Goal: Navigation & Orientation: Find specific page/section

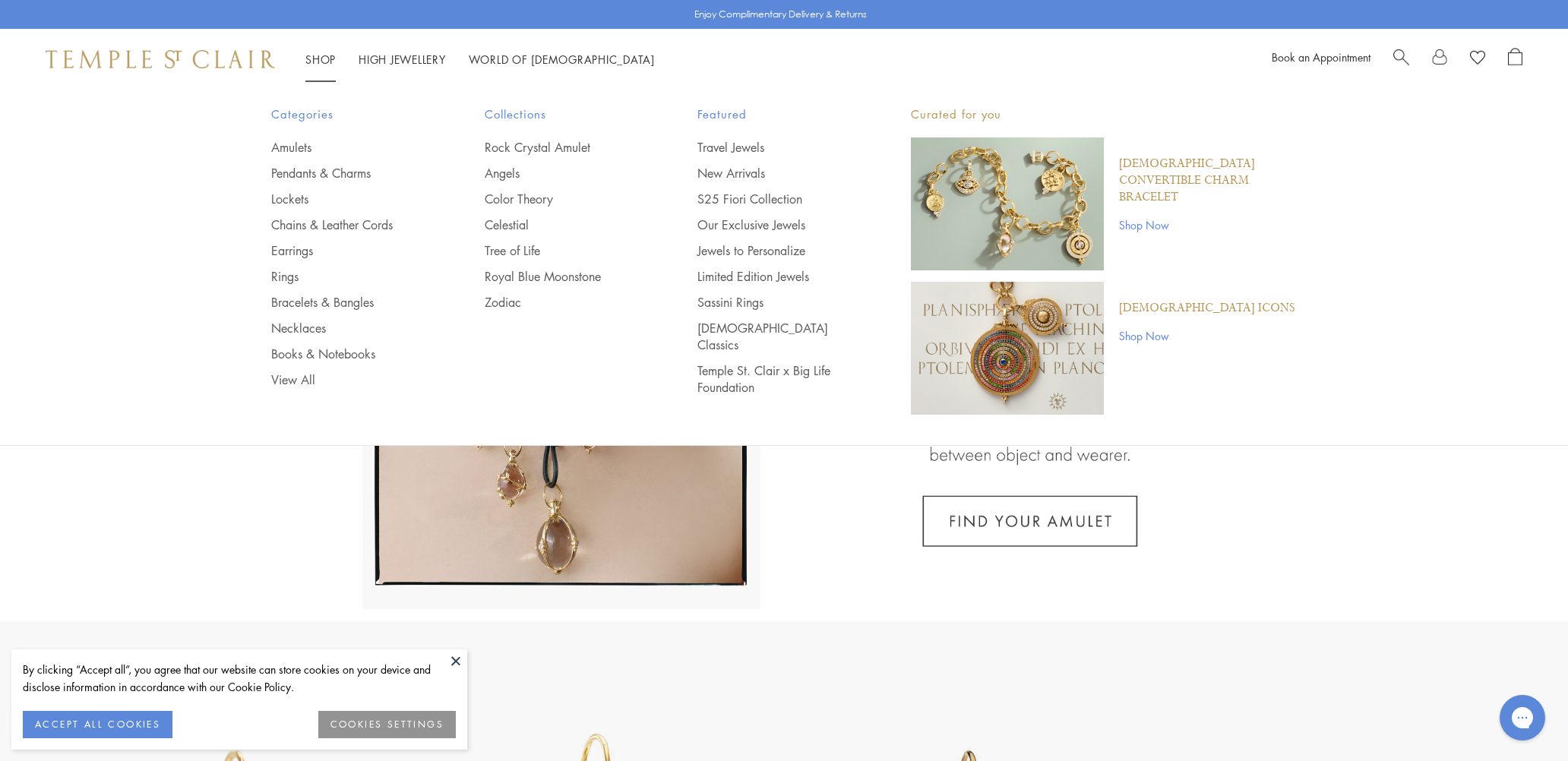
click at [316, 57] on link "Shop Shop" at bounding box center [320, 59] width 31 height 15
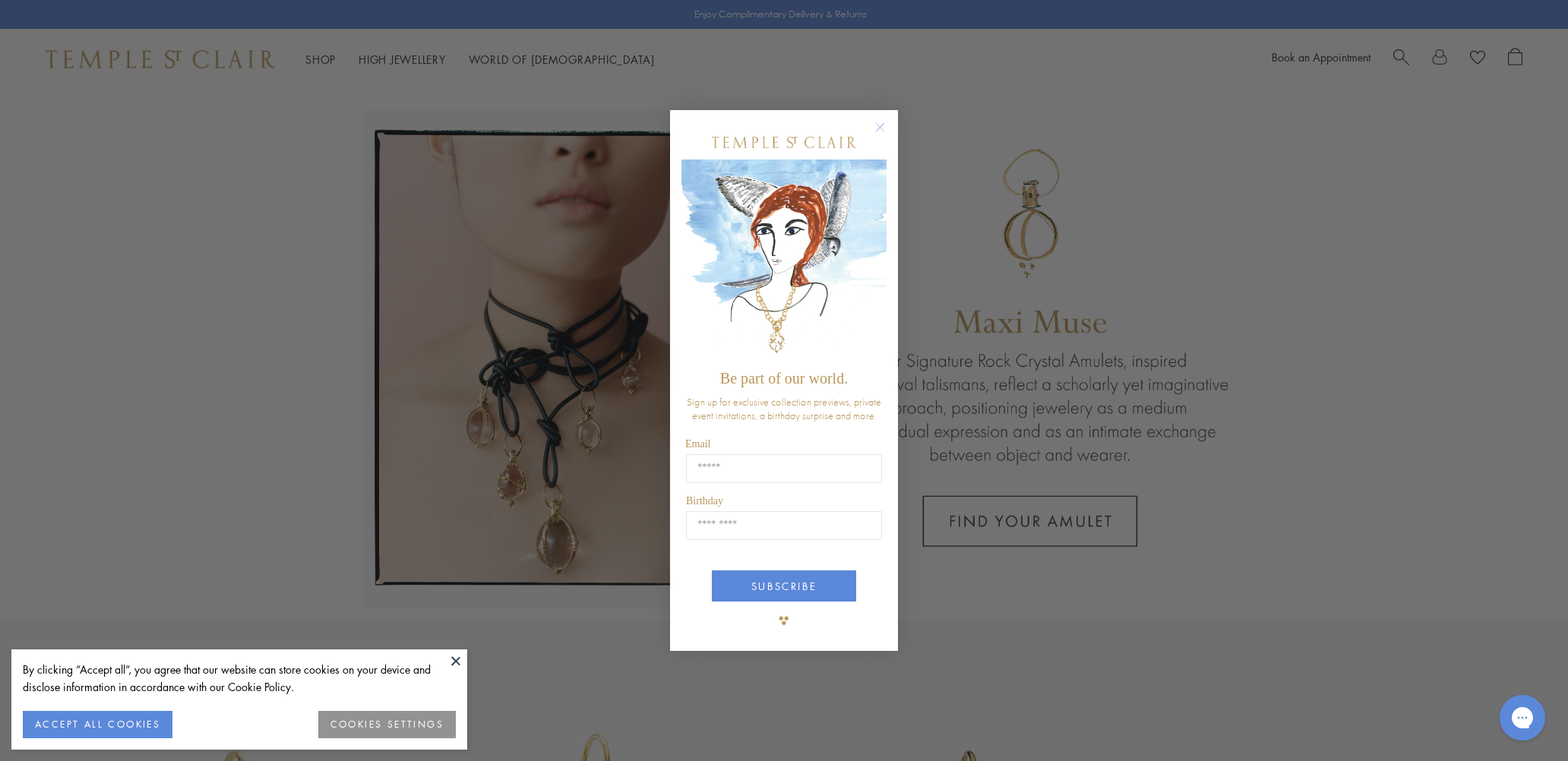
click at [883, 128] on circle "Close dialog" at bounding box center [879, 127] width 18 height 18
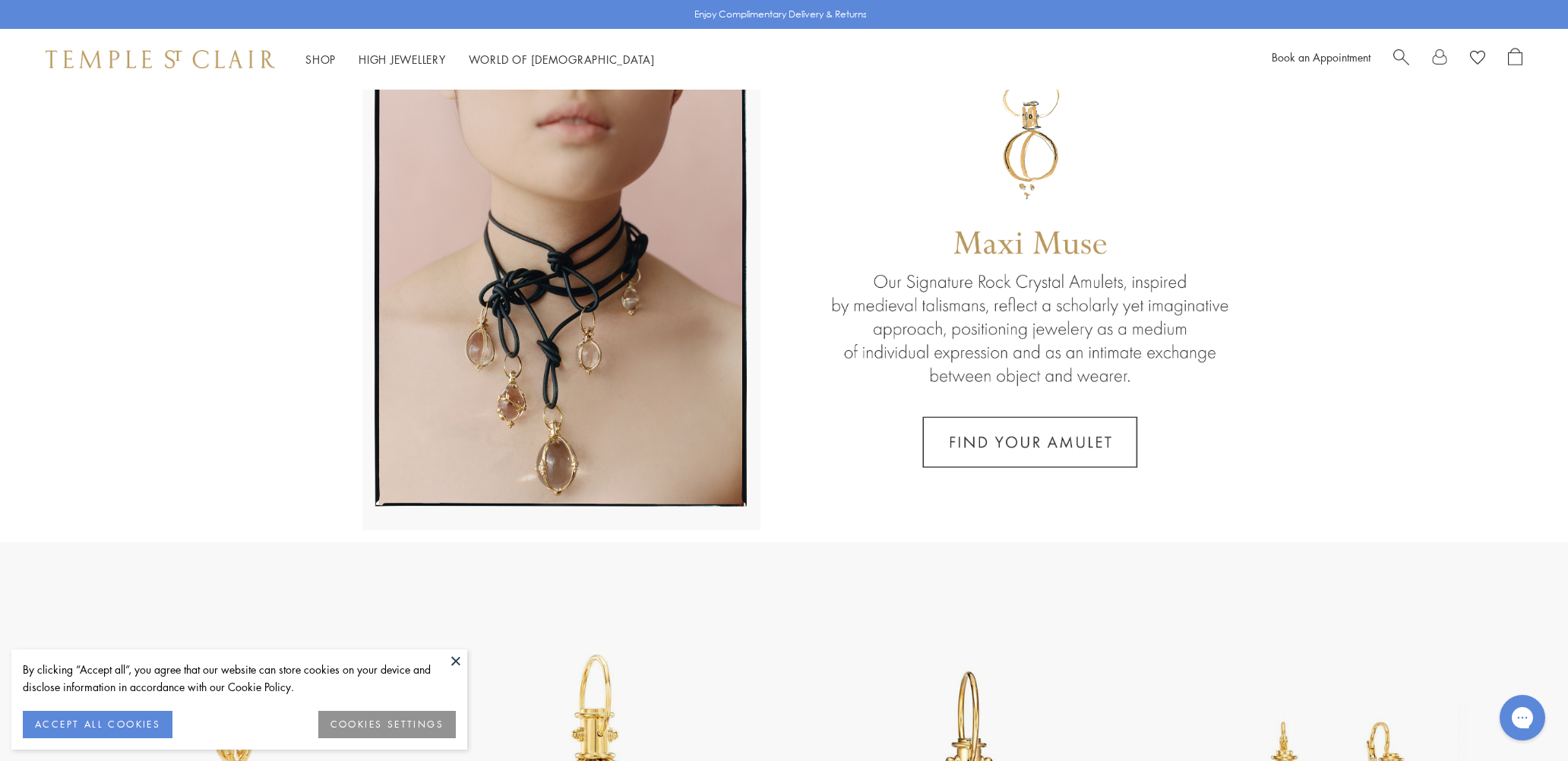
scroll to position [79, 0]
click at [1003, 450] on link at bounding box center [784, 276] width 1568 height 531
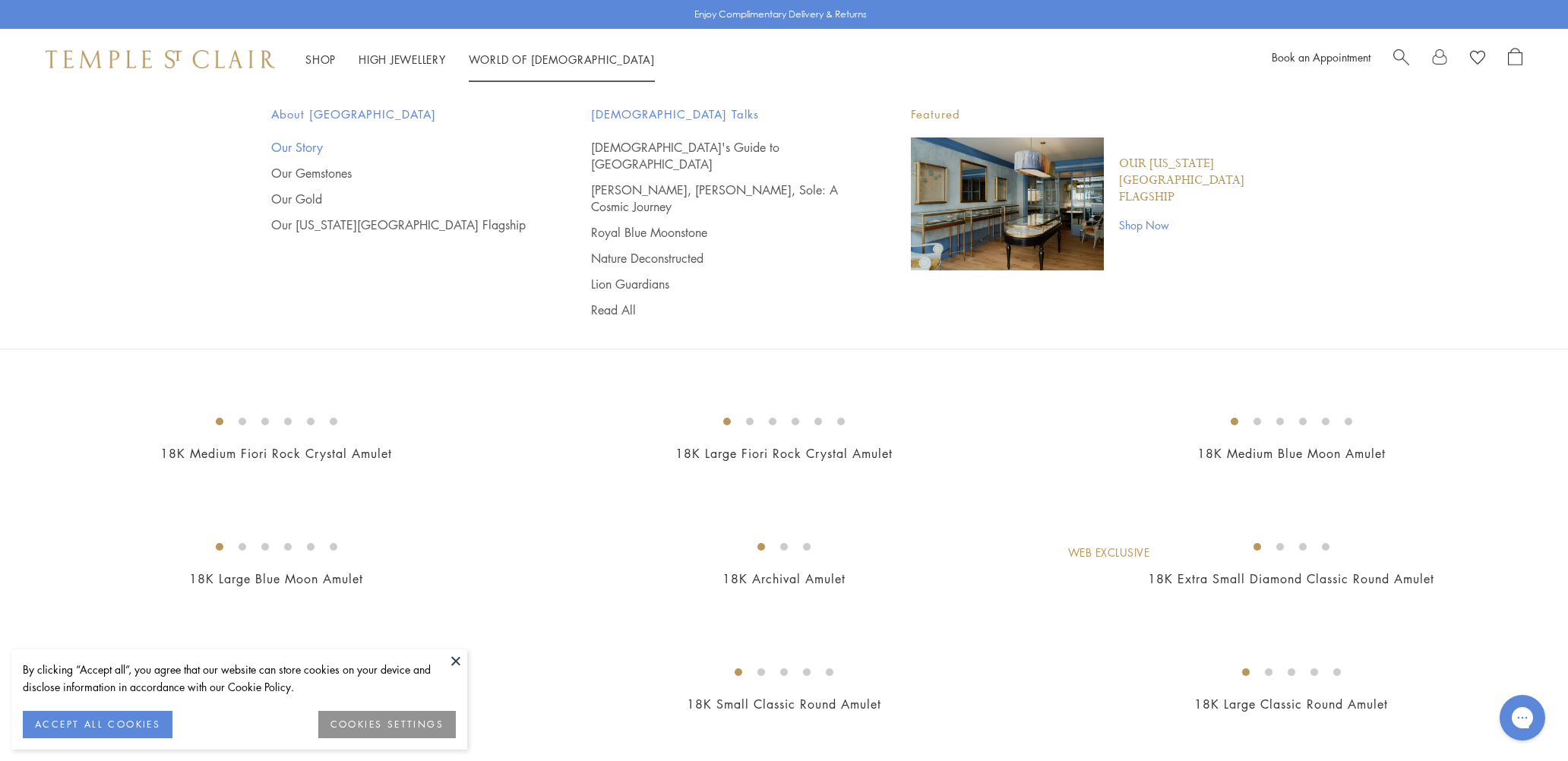
click at [305, 147] on link "Our Story" at bounding box center [401, 147] width 259 height 17
